Goal: Transaction & Acquisition: Purchase product/service

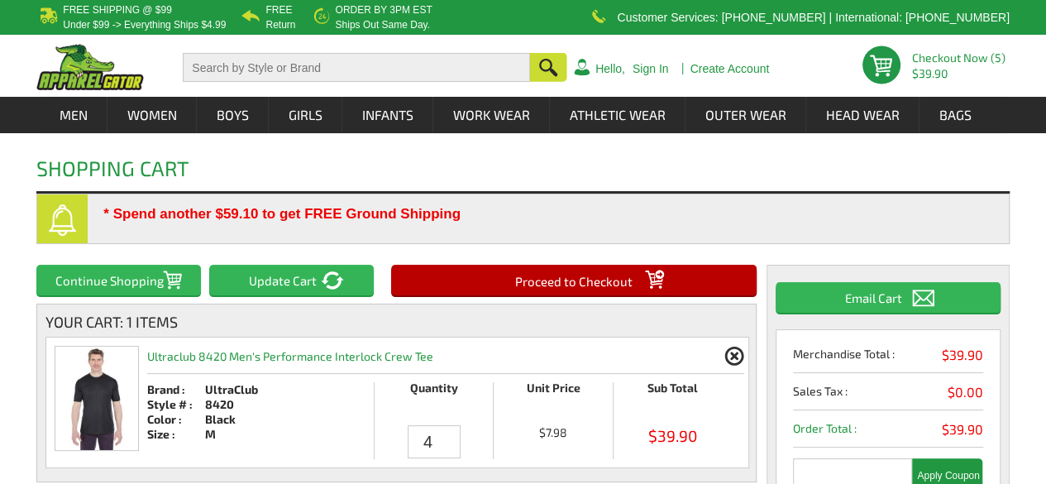
type input "4"
click at [452, 448] on input "4" at bounding box center [434, 441] width 52 height 33
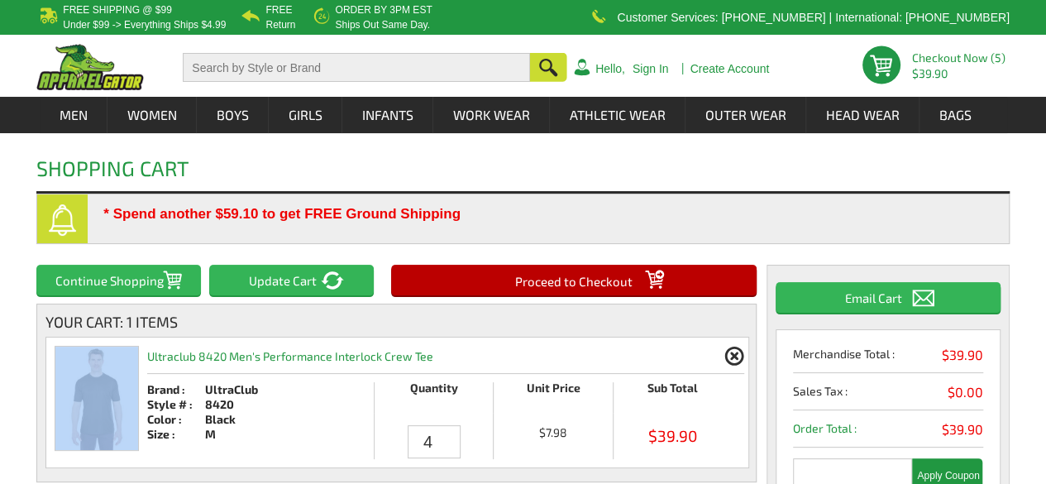
drag, startPoint x: 624, startPoint y: 314, endPoint x: 472, endPoint y: 348, distance: 155.1
click at [472, 348] on div "Your Cart: 1 Items Ultraclub 8420 Men's Performance Interlock Crew Tee Remove B…" at bounding box center [396, 392] width 720 height 179
click at [329, 291] on input "Update Cart" at bounding box center [291, 280] width 165 height 31
